Goal: Task Accomplishment & Management: Use online tool/utility

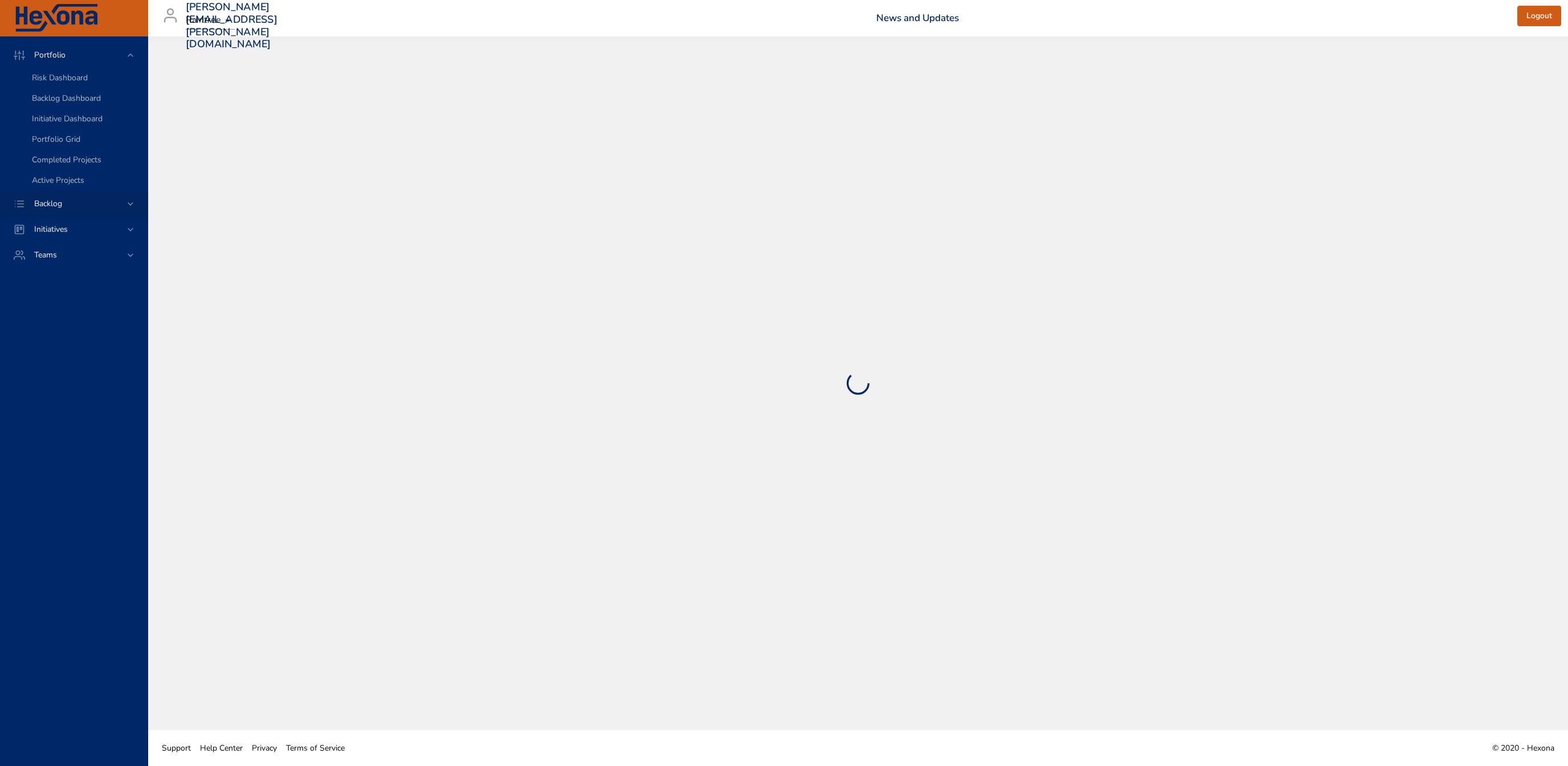
click at [66, 207] on span "Backlog" at bounding box center [48, 203] width 46 height 11
click at [108, 101] on div "Backlog Details" at bounding box center [85, 103] width 106 height 11
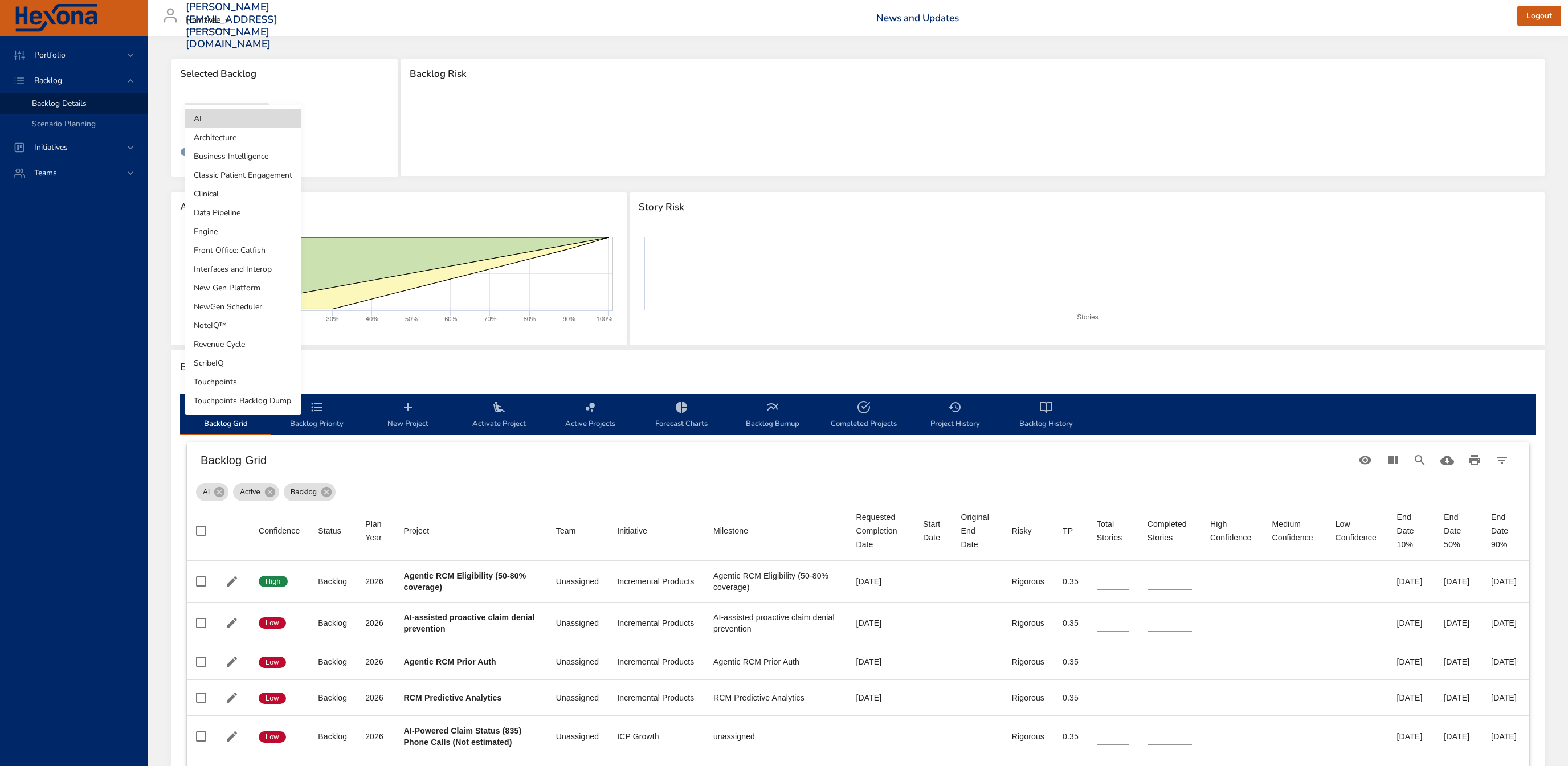
click at [243, 126] on body "Portfolio Backlog Backlog Details Scenario Planning Initiatives Teams [PERSON_N…" at bounding box center [784, 383] width 1568 height 766
click at [262, 272] on li "Interfaces and Interop" at bounding box center [243, 269] width 117 height 19
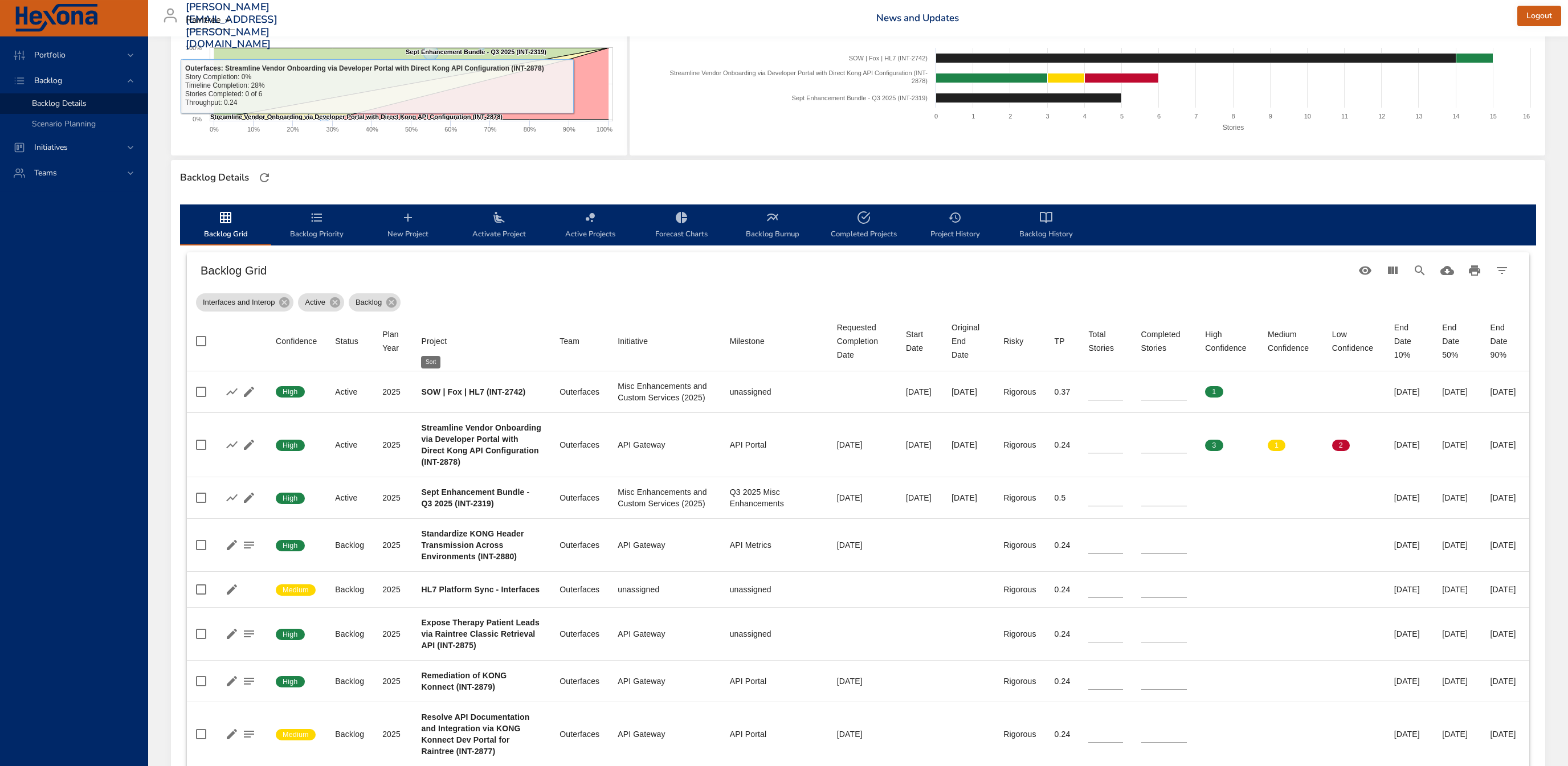
scroll to position [245, 0]
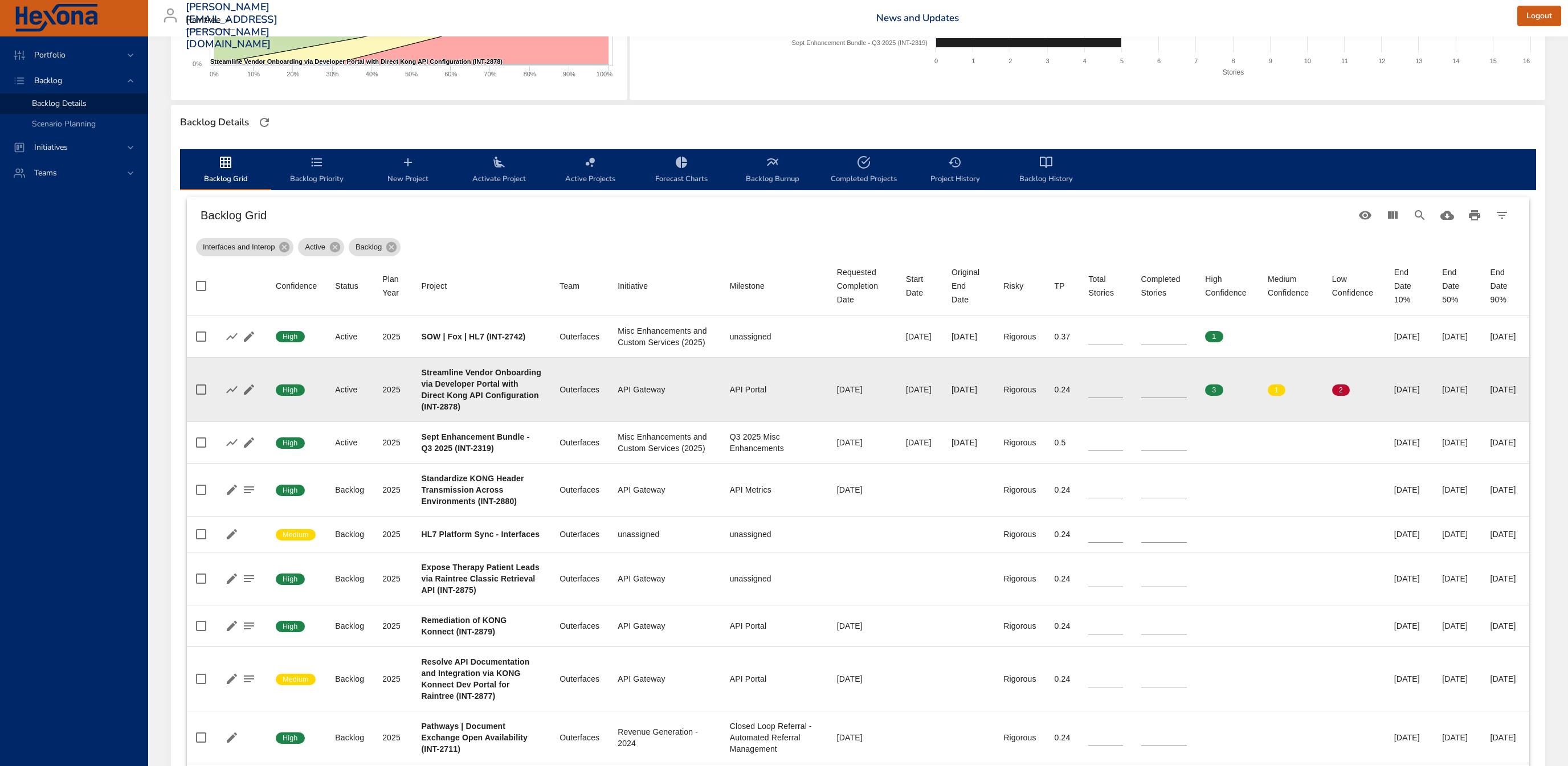
click at [1146, 398] on input "*" at bounding box center [1164, 390] width 46 height 17
type input "*"
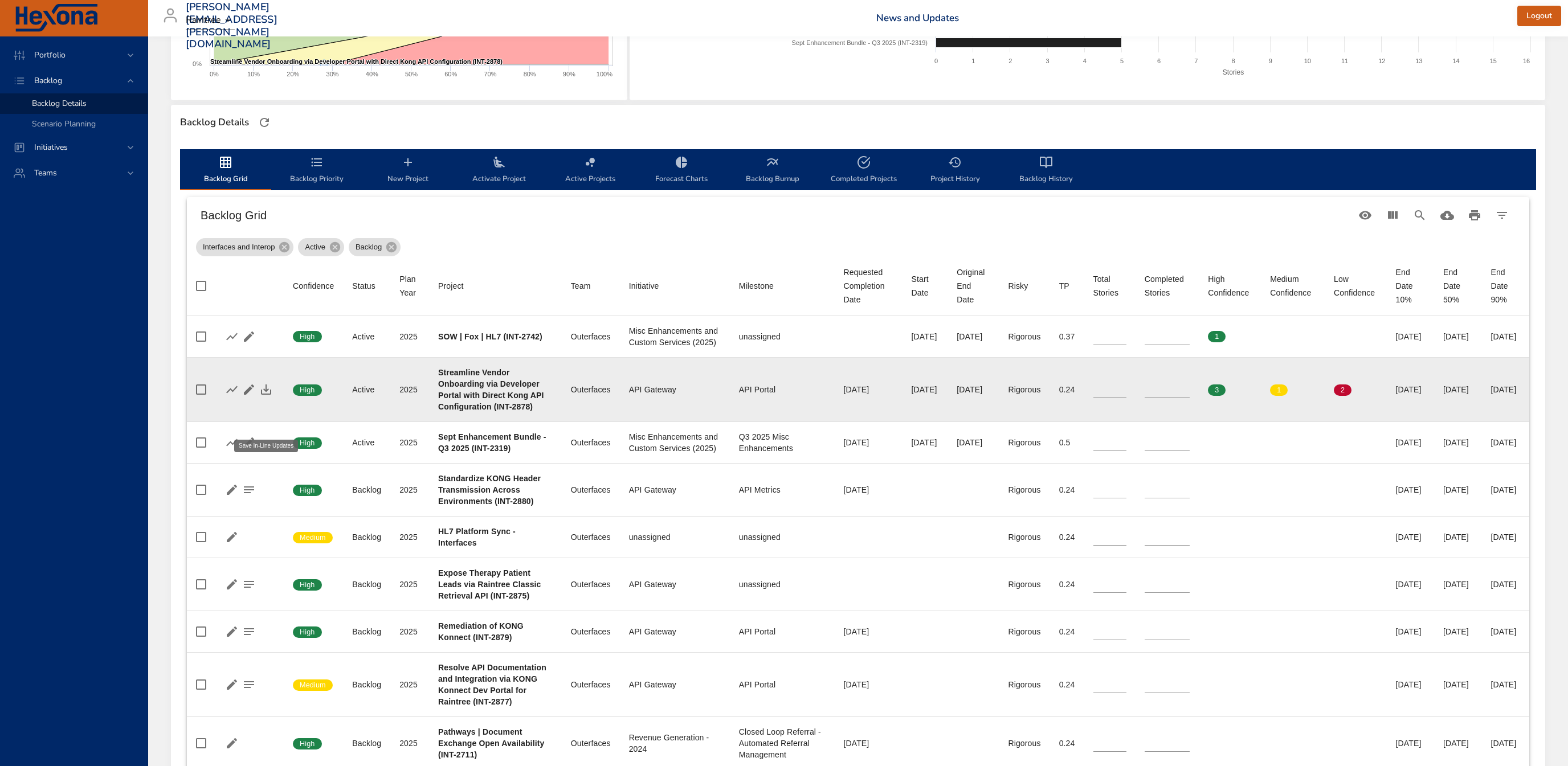
click at [270, 397] on icon "button" at bounding box center [266, 389] width 14 height 14
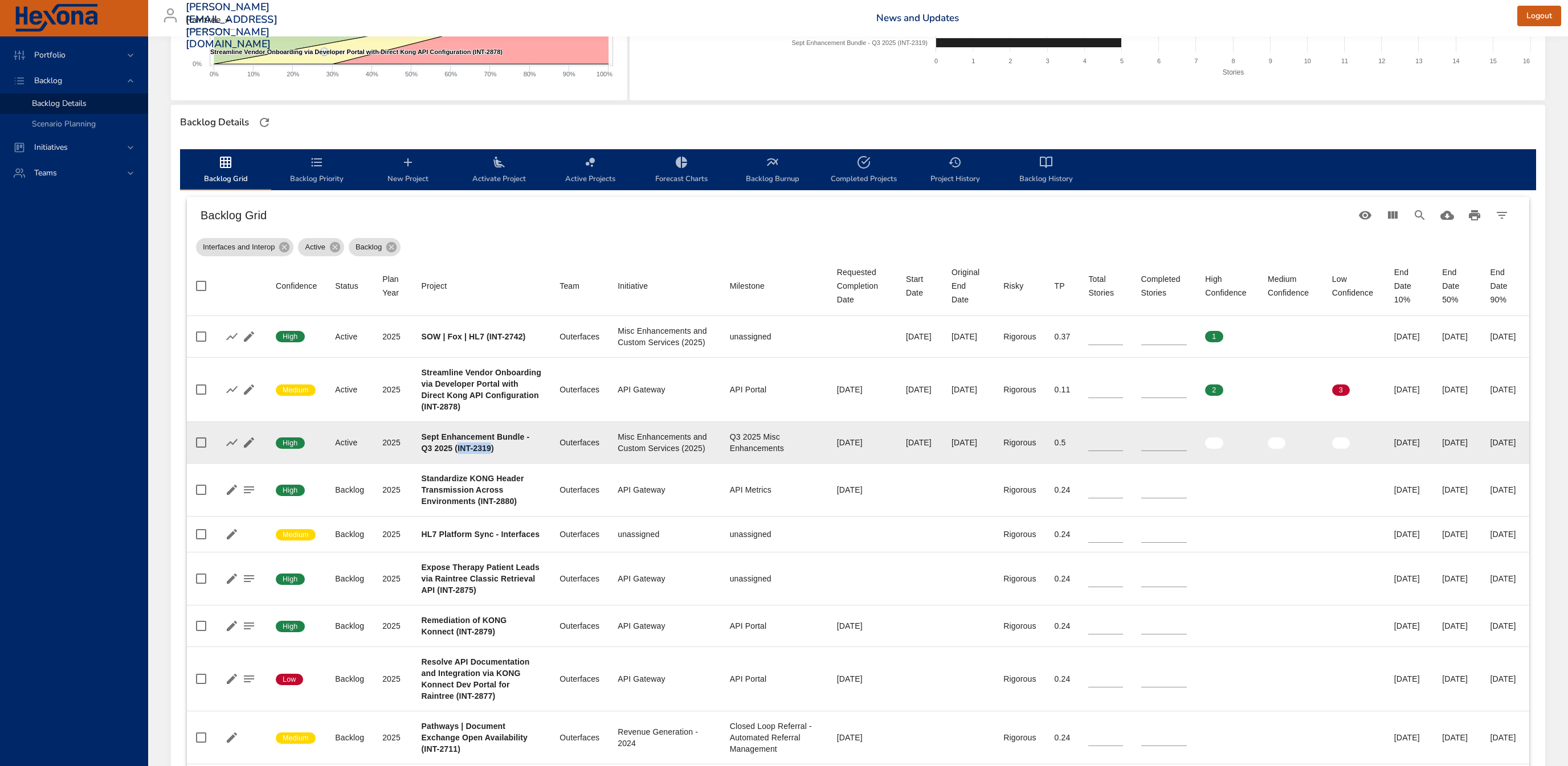
drag, startPoint x: 425, startPoint y: 498, endPoint x: 456, endPoint y: 498, distance: 31.0
click at [456, 453] on b "Sept Enhancement Bundle - Q3 2025 (INT-2319)" at bounding box center [476, 442] width 108 height 21
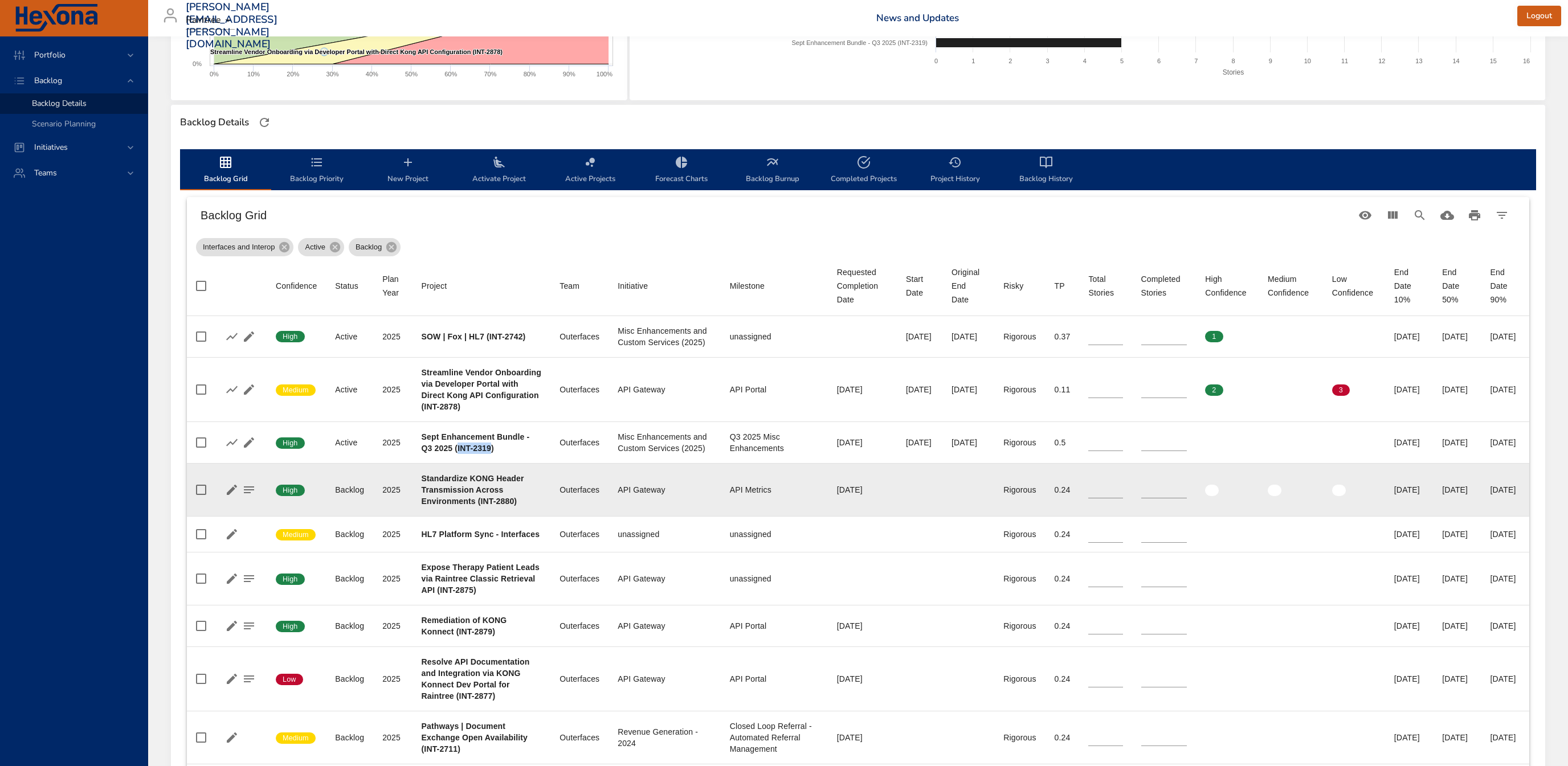
copy b "INT-2319"
